Goal: Task Accomplishment & Management: Manage account settings

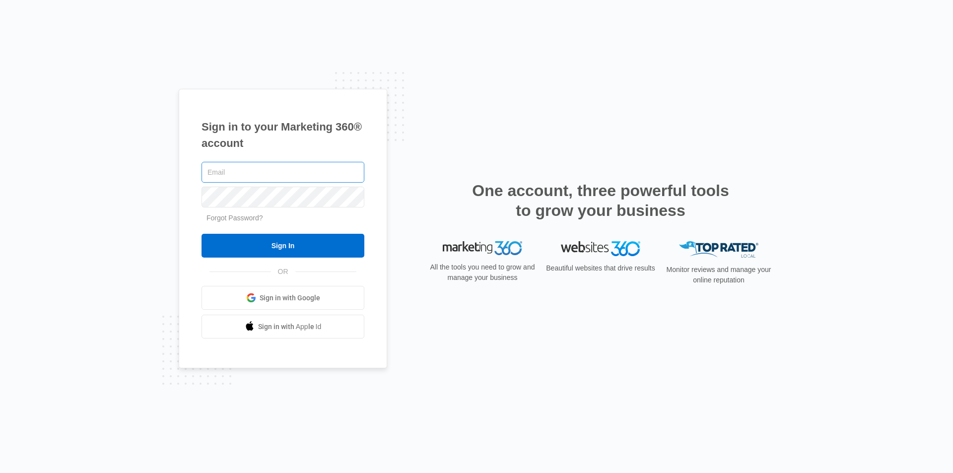
click at [265, 174] on input "text" at bounding box center [283, 172] width 163 height 21
type input "U"
type input "[EMAIL_ADDRESS][DOMAIN_NAME]"
click at [202, 234] on input "Sign In" at bounding box center [283, 246] width 163 height 24
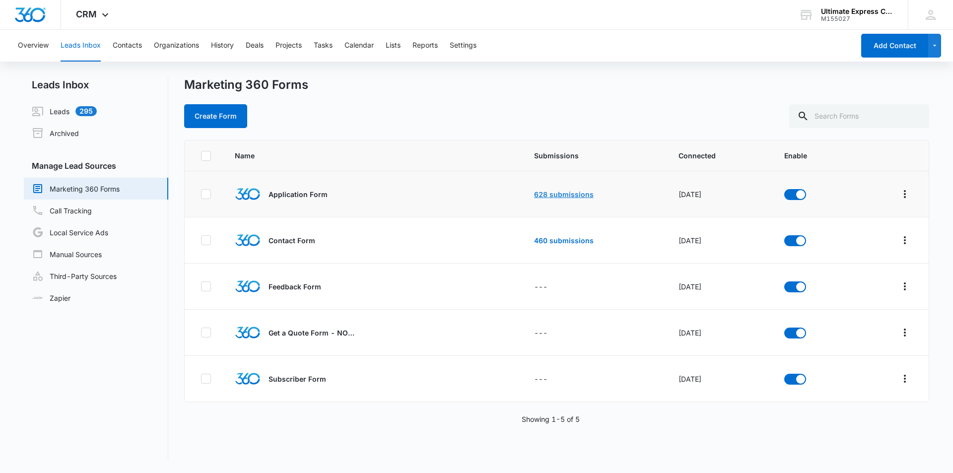
click at [558, 195] on link "628 submissions" at bounding box center [564, 194] width 60 height 8
